Goal: Information Seeking & Learning: Learn about a topic

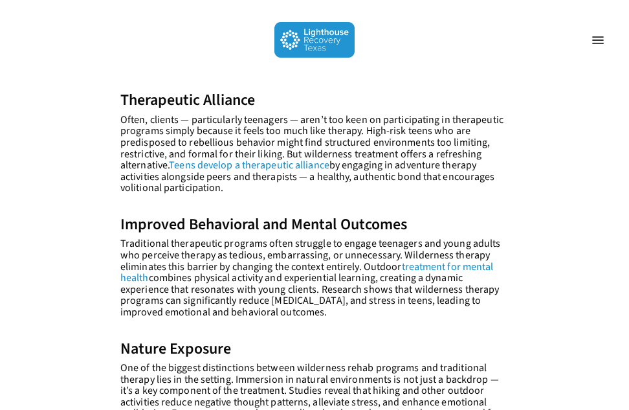
scroll to position [587, 0]
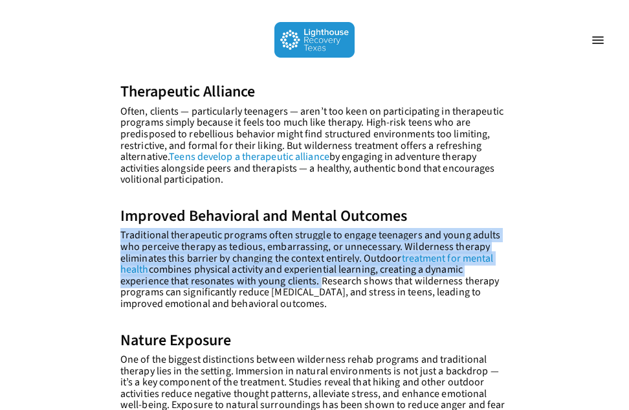
drag, startPoint x: 120, startPoint y: 236, endPoint x: 318, endPoint y: 285, distance: 204.0
copy p "Traditional therapeutic programs often struggle to engage teenagers and young a…"
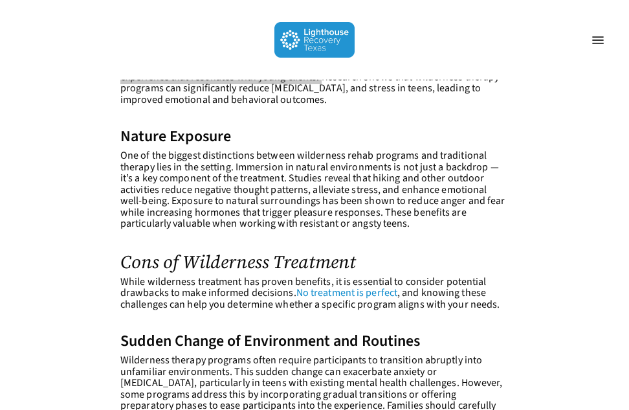
scroll to position [796, 0]
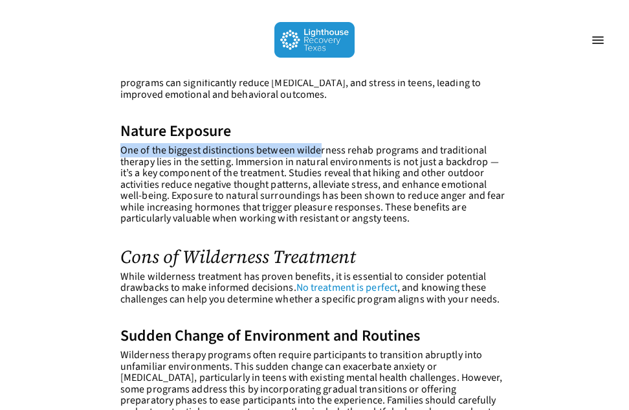
drag, startPoint x: 122, startPoint y: 146, endPoint x: 320, endPoint y: 155, distance: 198.4
click at [320, 155] on p "One of the biggest distinctions between wilderness rehab programs and tradition…" at bounding box center [314, 192] width 389 height 95
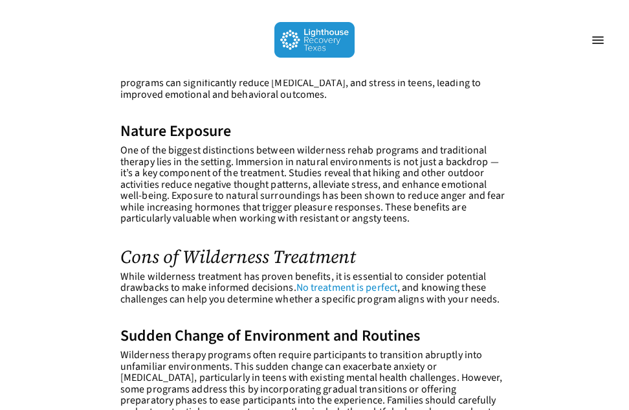
click at [332, 168] on p "One of the biggest distinctions between wilderness rehab programs and tradition…" at bounding box center [314, 192] width 389 height 95
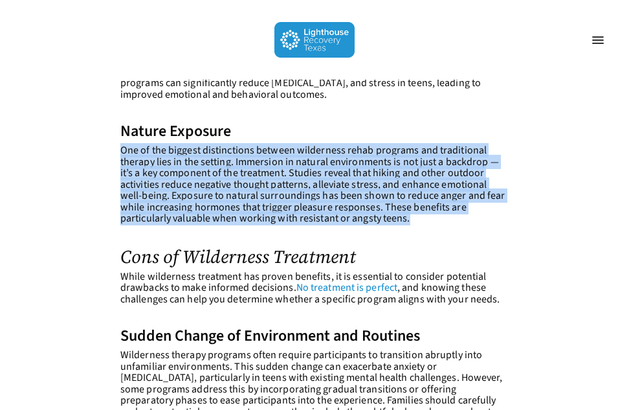
drag, startPoint x: 124, startPoint y: 146, endPoint x: 411, endPoint y: 229, distance: 299.2
click at [411, 229] on p "One of the biggest distinctions between wilderness rehab programs and tradition…" at bounding box center [314, 192] width 389 height 95
copy p "One of the biggest distinctions between wilderness rehab programs and tradition…"
click at [341, 203] on p "One of the biggest distinctions between wilderness rehab programs and tradition…" at bounding box center [314, 192] width 389 height 95
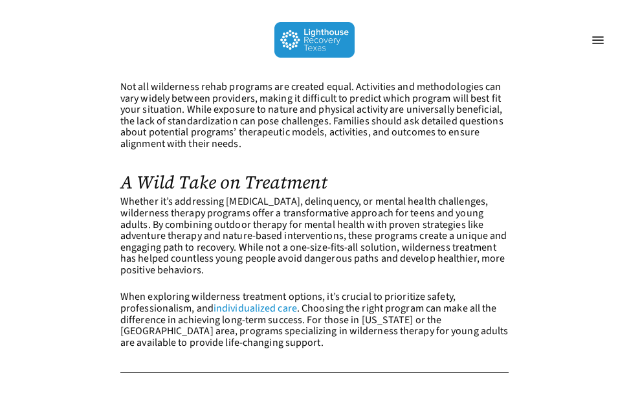
scroll to position [1289, 0]
